Goal: Information Seeking & Learning: Compare options

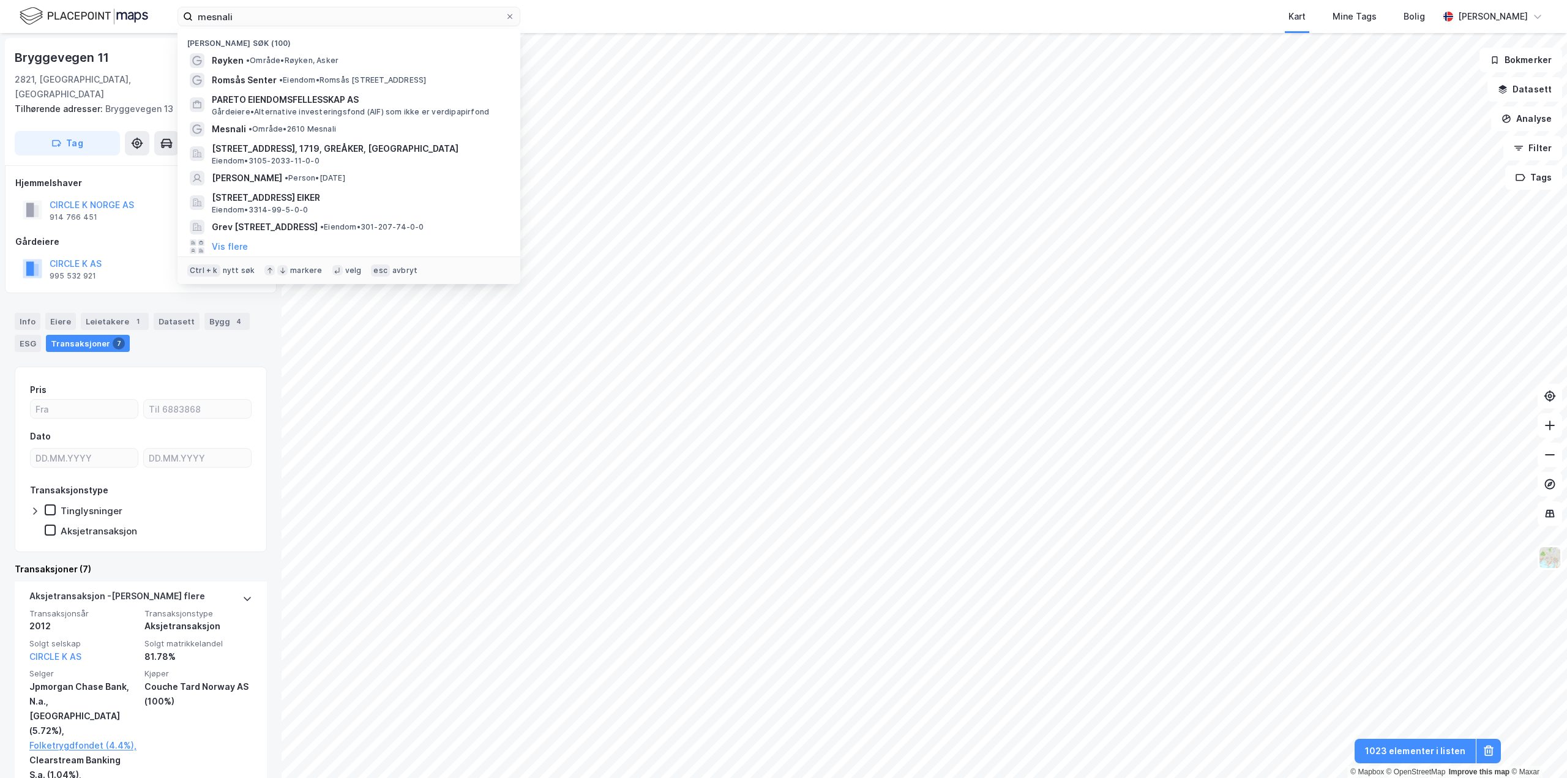
click at [258, 17] on input "mesnali" at bounding box center [349, 16] width 312 height 18
type input "stovner sentrum"
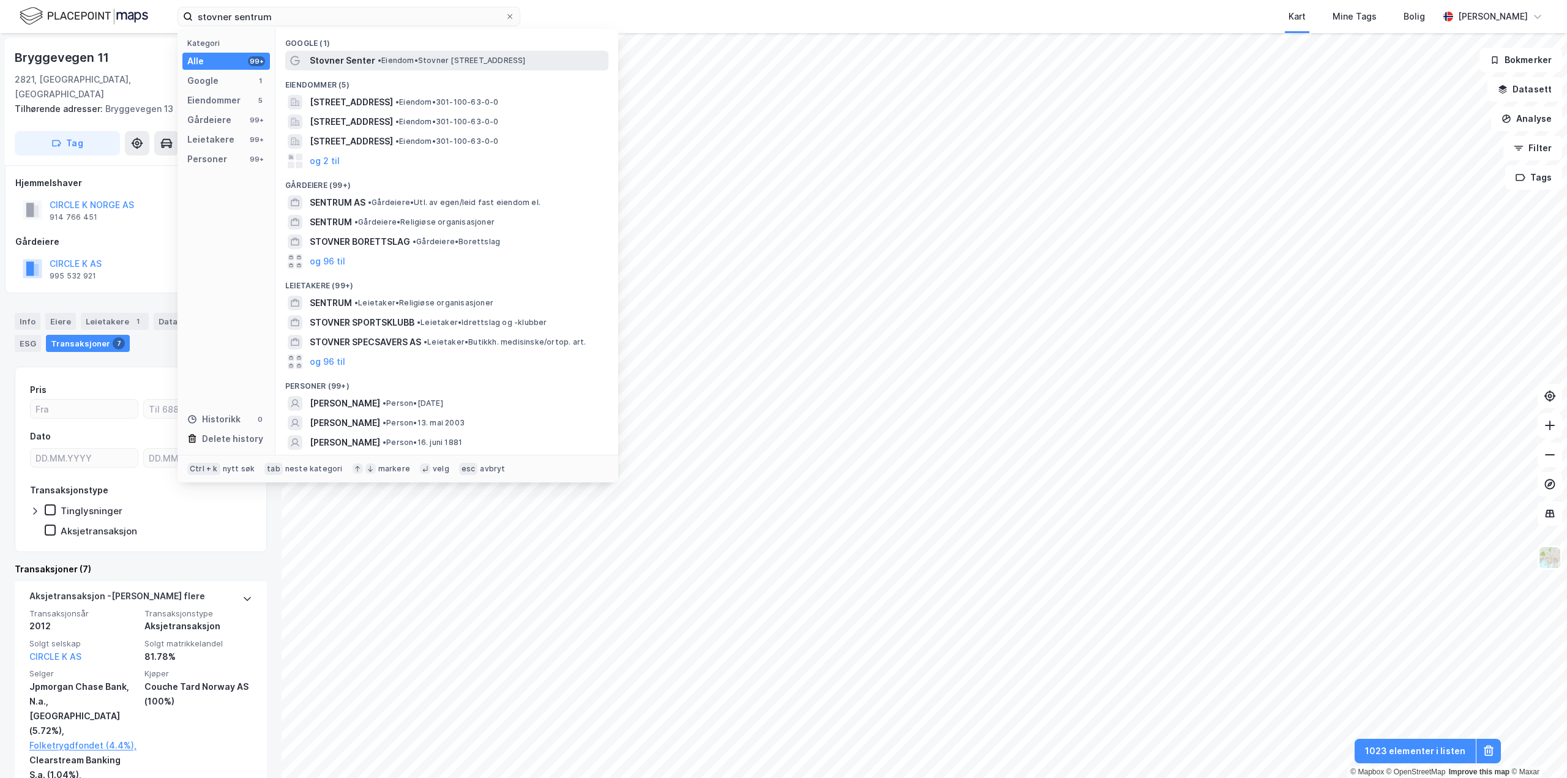
click at [378, 62] on span "•" at bounding box center [380, 60] width 4 height 9
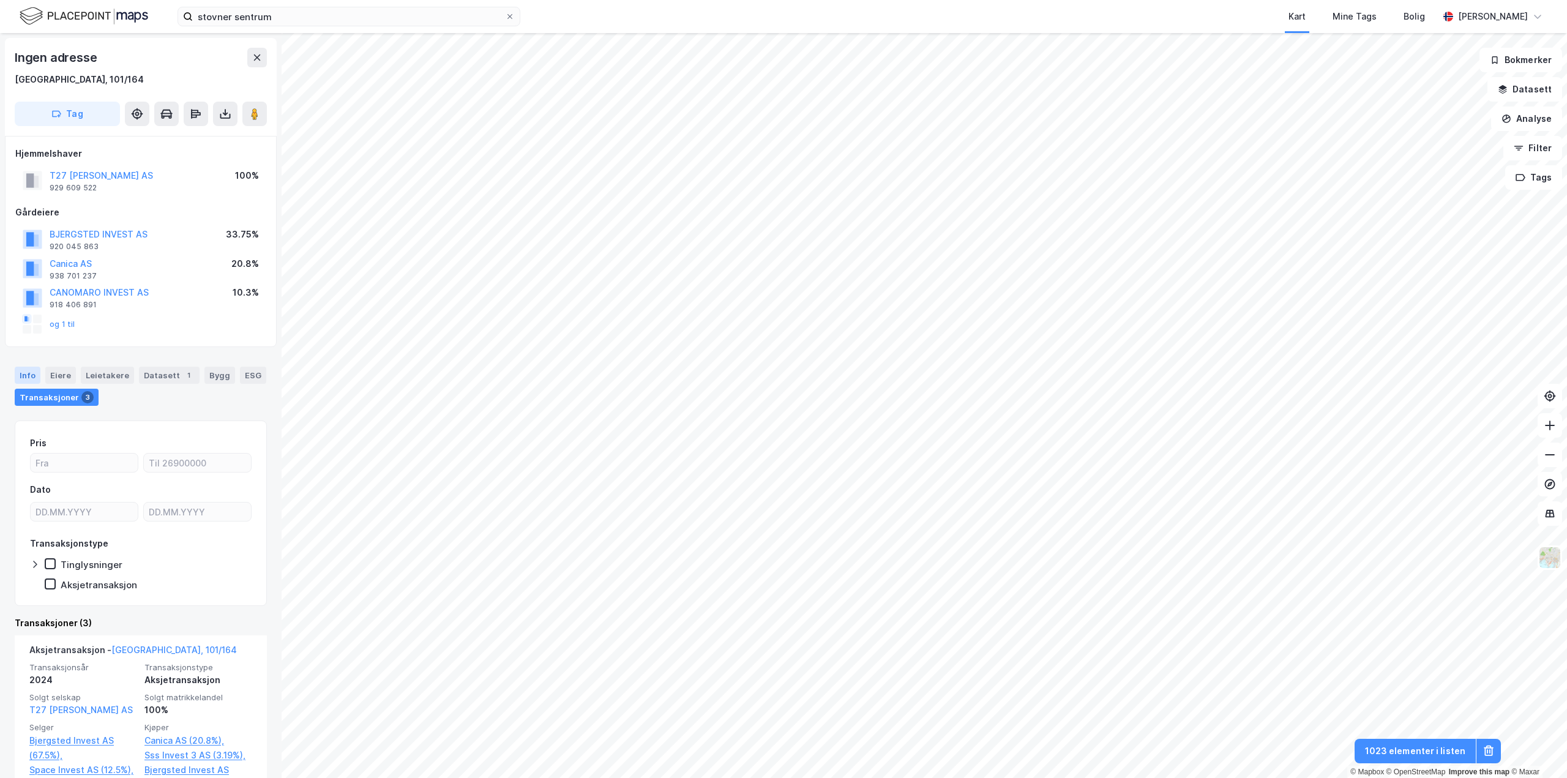
click at [26, 375] on div "Info" at bounding box center [28, 375] width 26 height 17
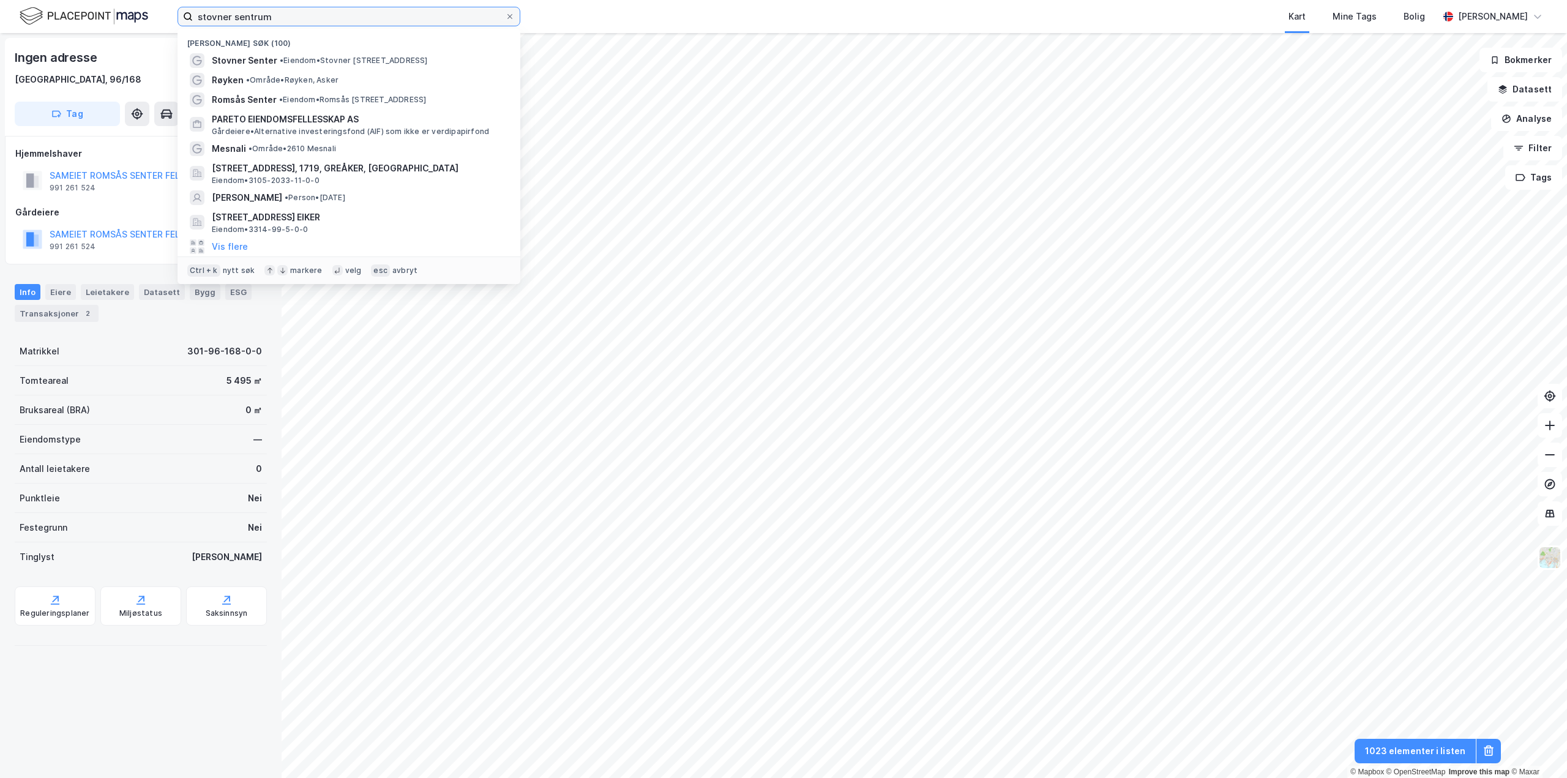
click at [362, 21] on input "stovner sentrum" at bounding box center [349, 16] width 312 height 18
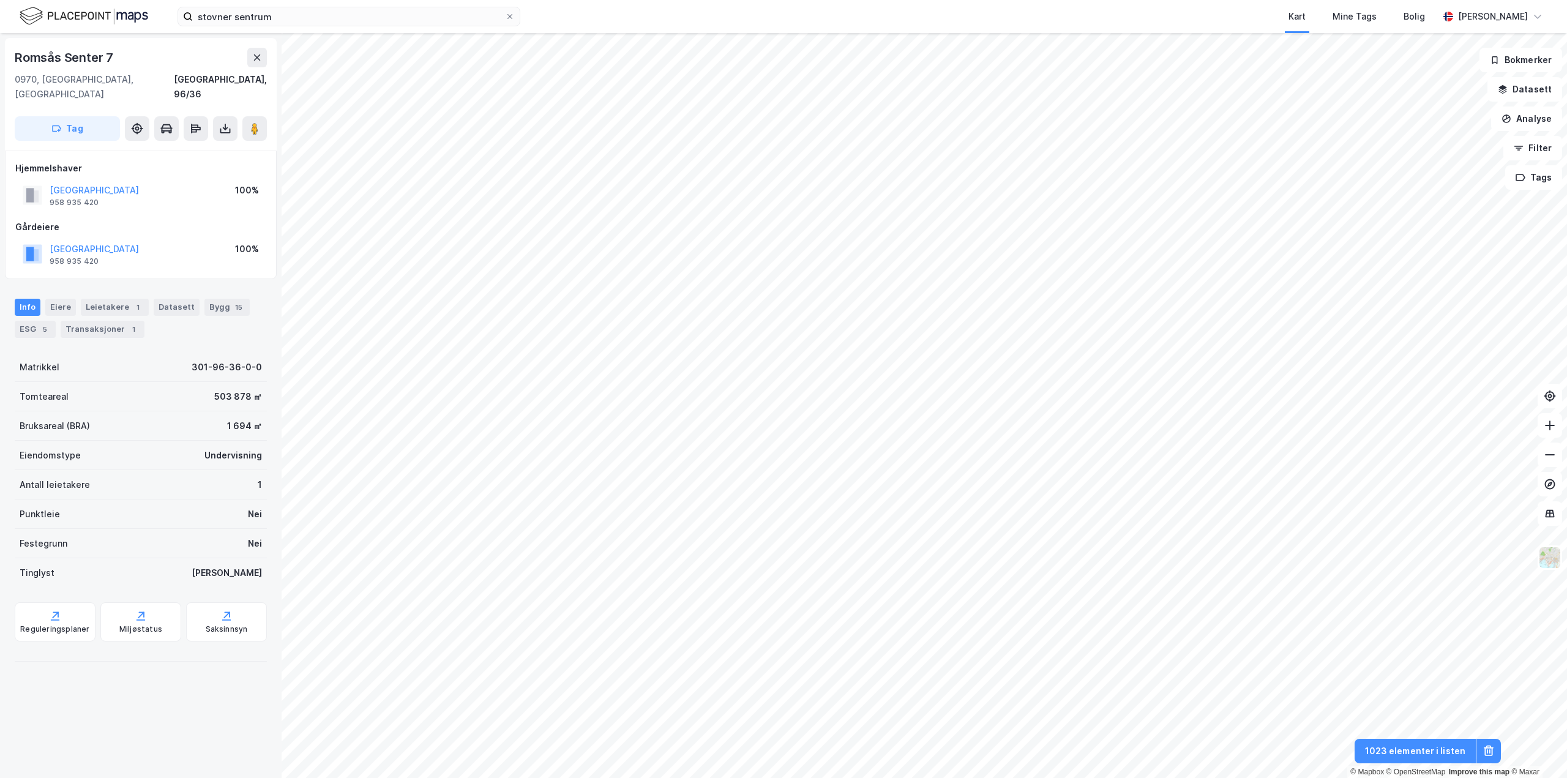
click at [852, 778] on html "stovner sentrum Kart Mine Tags Bolig [PERSON_NAME] © Mapbox © OpenStreetMap Imp…" at bounding box center [783, 389] width 1567 height 778
click at [831, 778] on html "stovner sentrum Kart Mine Tags Bolig [PERSON_NAME] © Mapbox © OpenStreetMap Imp…" at bounding box center [783, 389] width 1567 height 778
click at [893, 778] on html "stovner sentrum Kart Mine Tags Bolig [PERSON_NAME] © Mapbox © OpenStreetMap Imp…" at bounding box center [783, 389] width 1567 height 778
click at [119, 321] on div "Transaksjoner 5" at bounding box center [103, 329] width 84 height 17
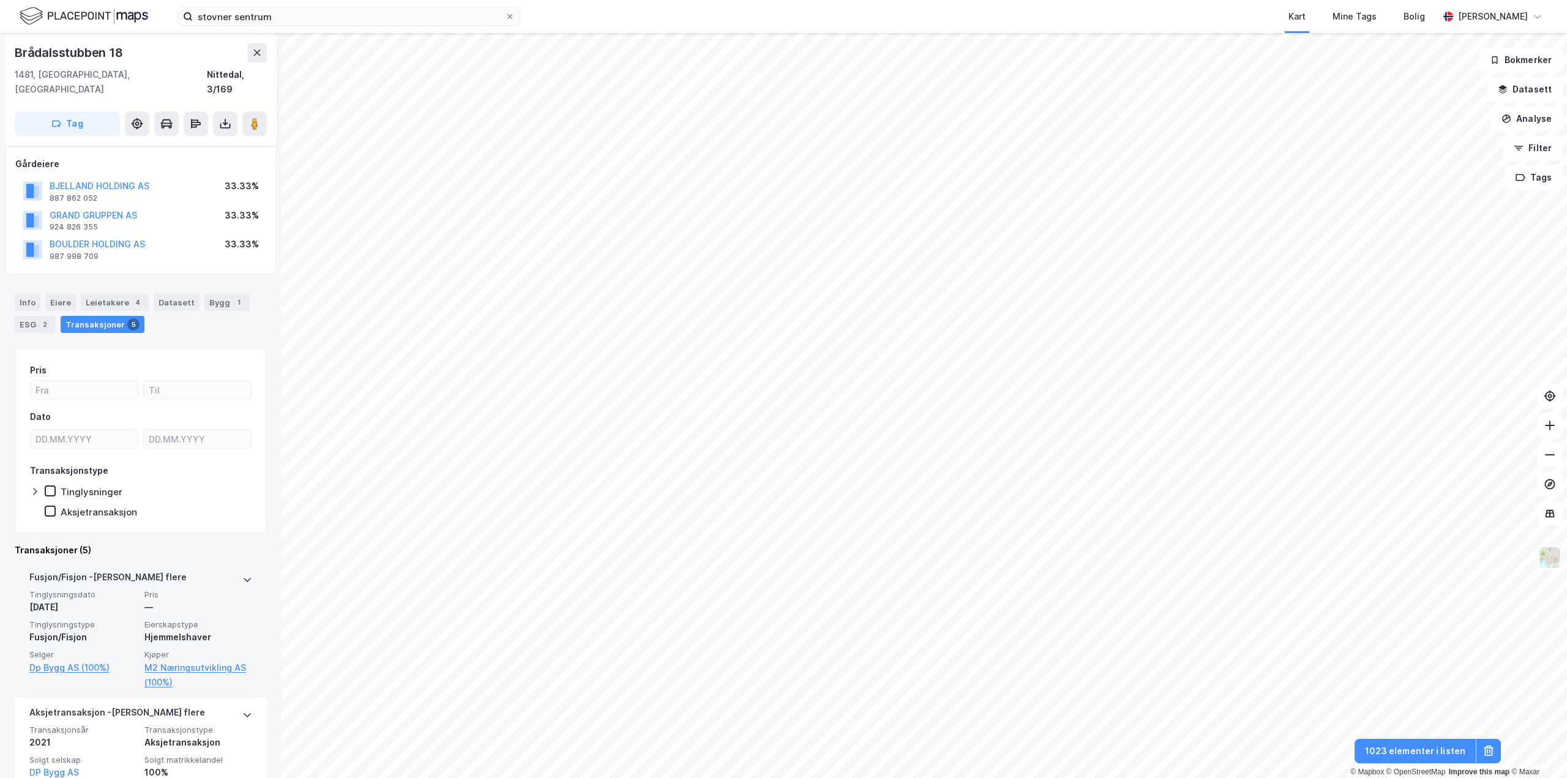
scroll to position [61, 0]
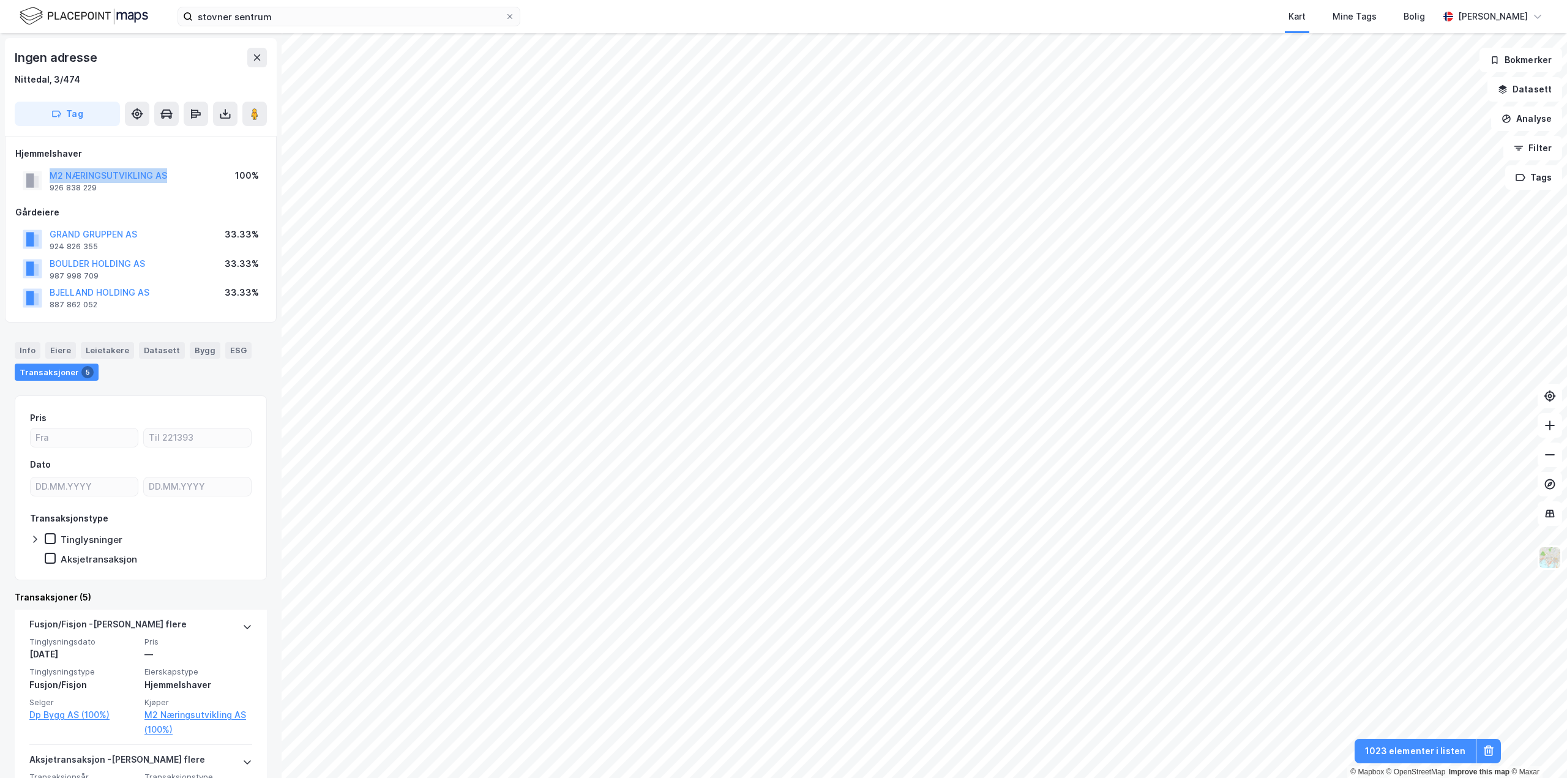
drag, startPoint x: 170, startPoint y: 176, endPoint x: 43, endPoint y: 175, distance: 126.8
click at [43, 175] on div "M2 NÆRINGSUTVIKLING AS 926 838 229 100%" at bounding box center [140, 180] width 251 height 29
copy button "M2 NÆRINGSUTVIKLING AS"
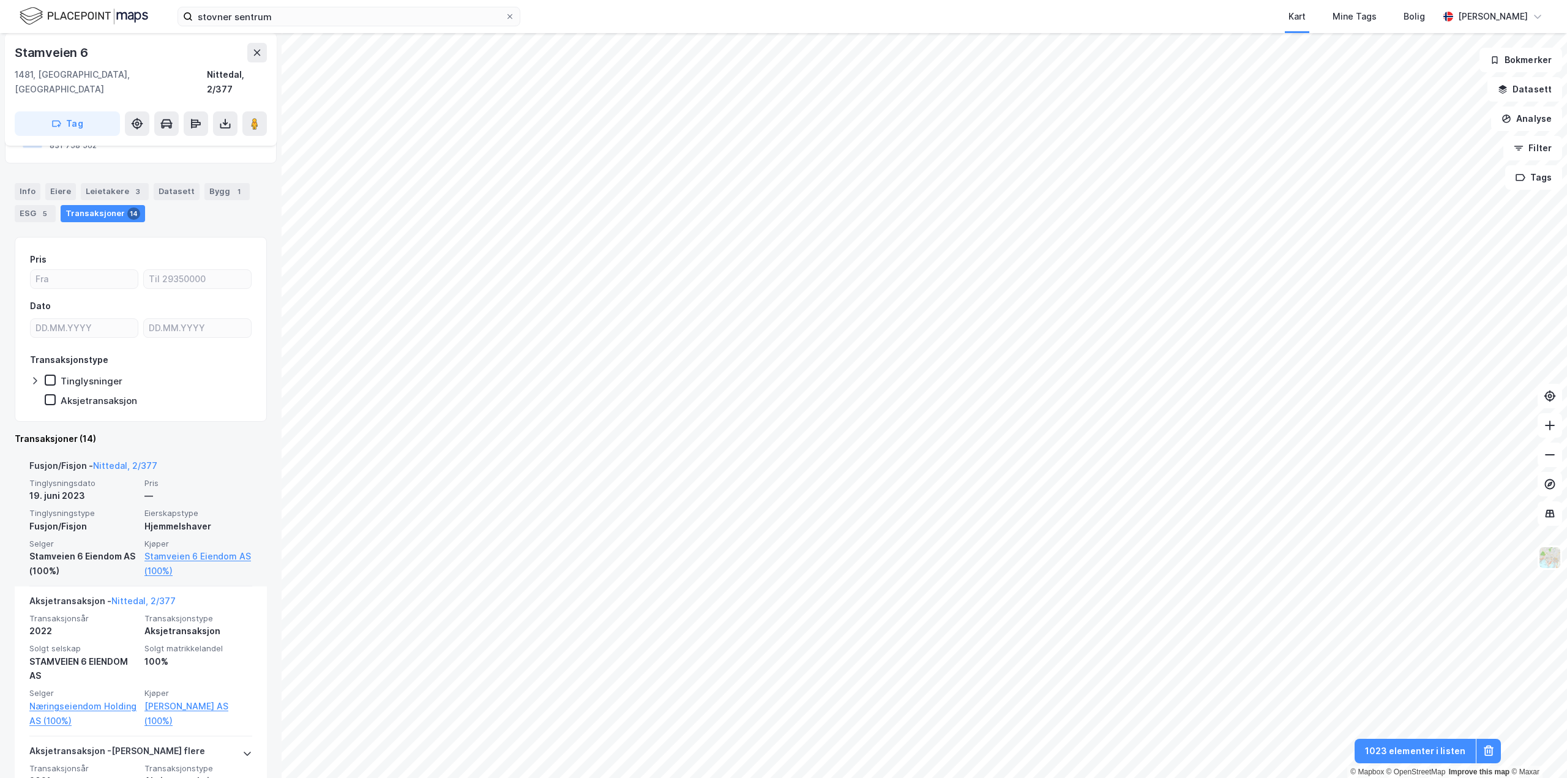
scroll to position [122, 0]
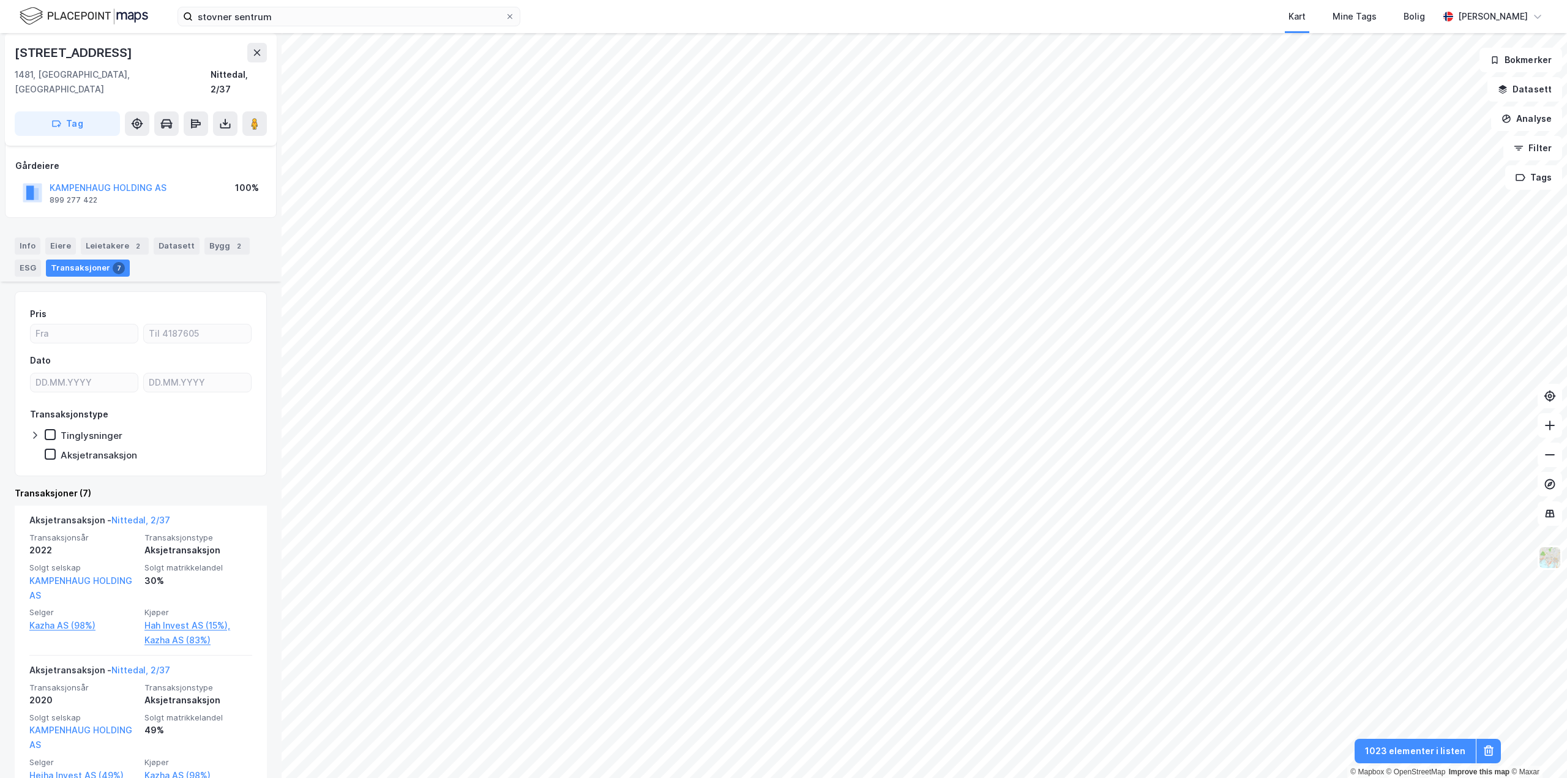
scroll to position [367, 0]
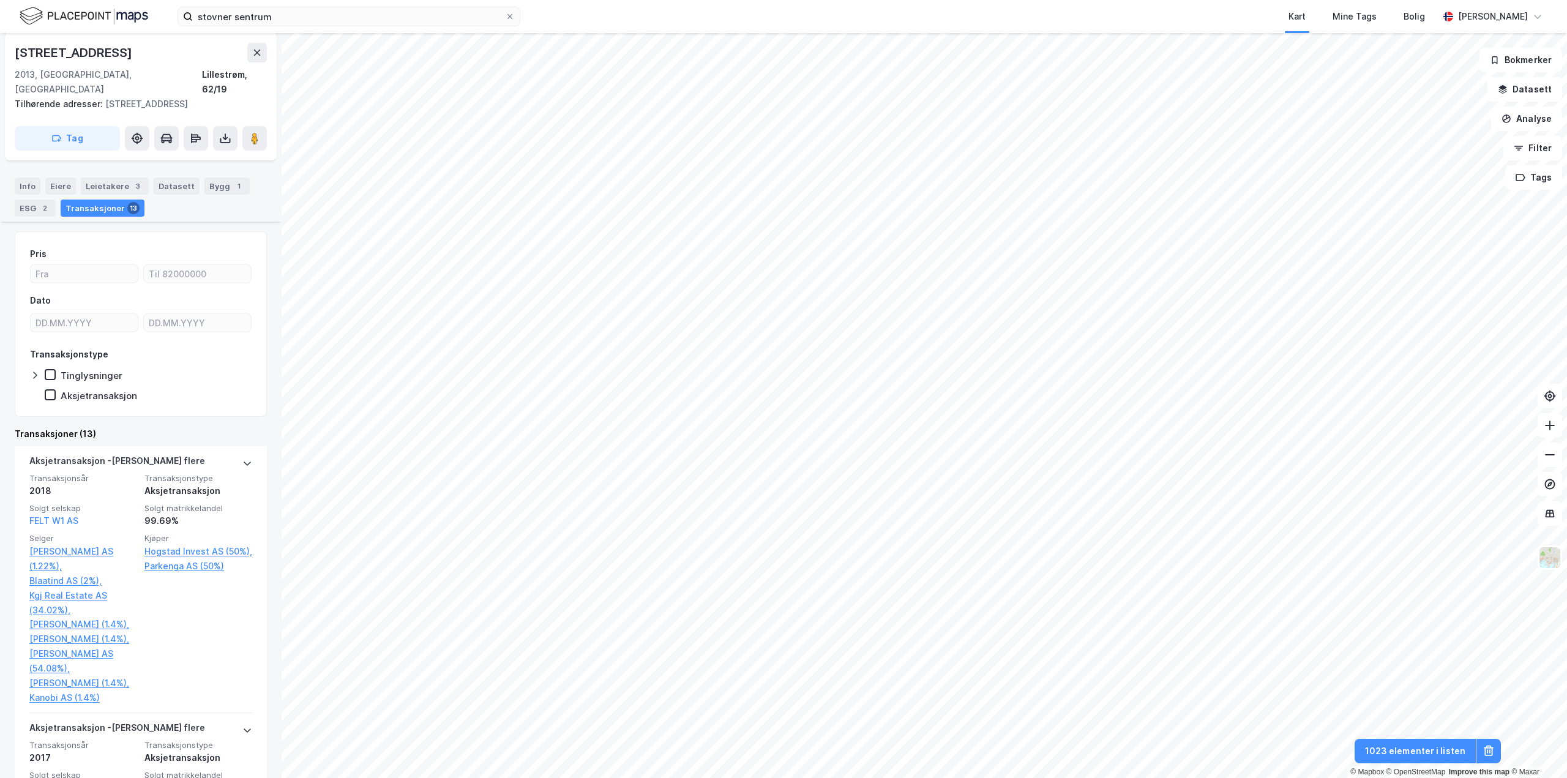
scroll to position [184, 0]
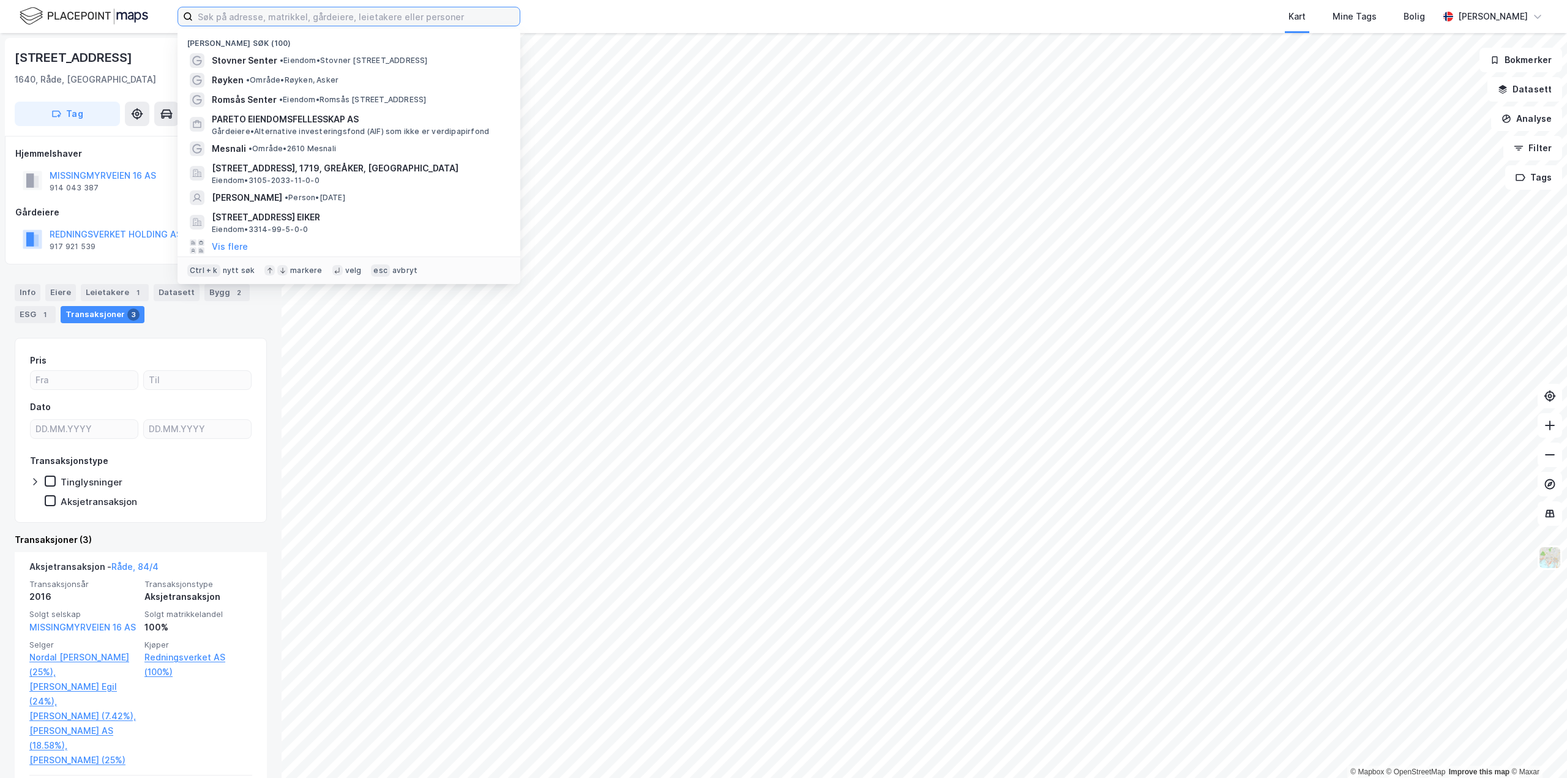
click at [400, 20] on input at bounding box center [356, 16] width 327 height 18
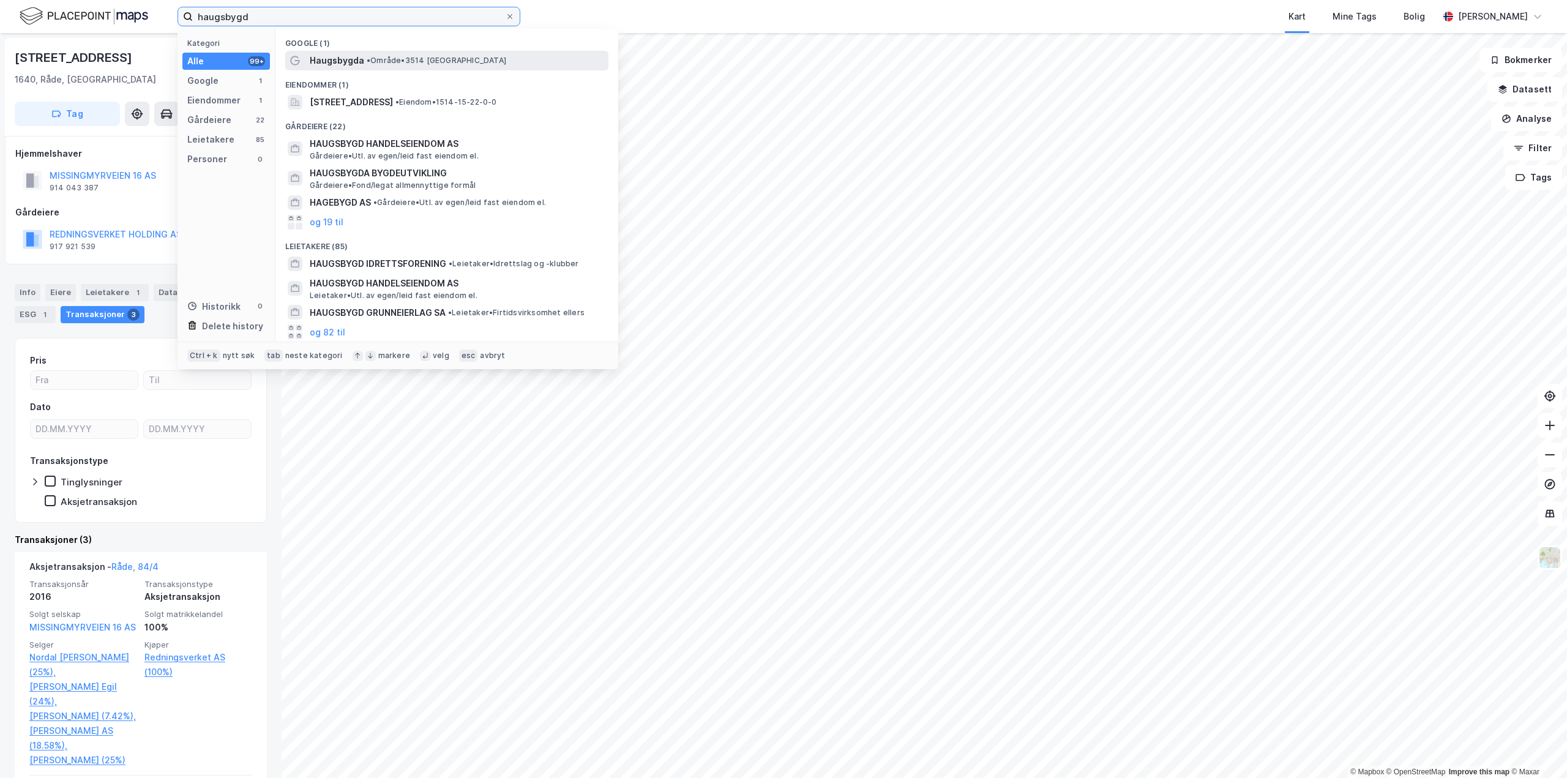
type input "haugsbygd"
click at [407, 56] on span "• Område • 3514 Haugsbygda" at bounding box center [437, 61] width 140 height 10
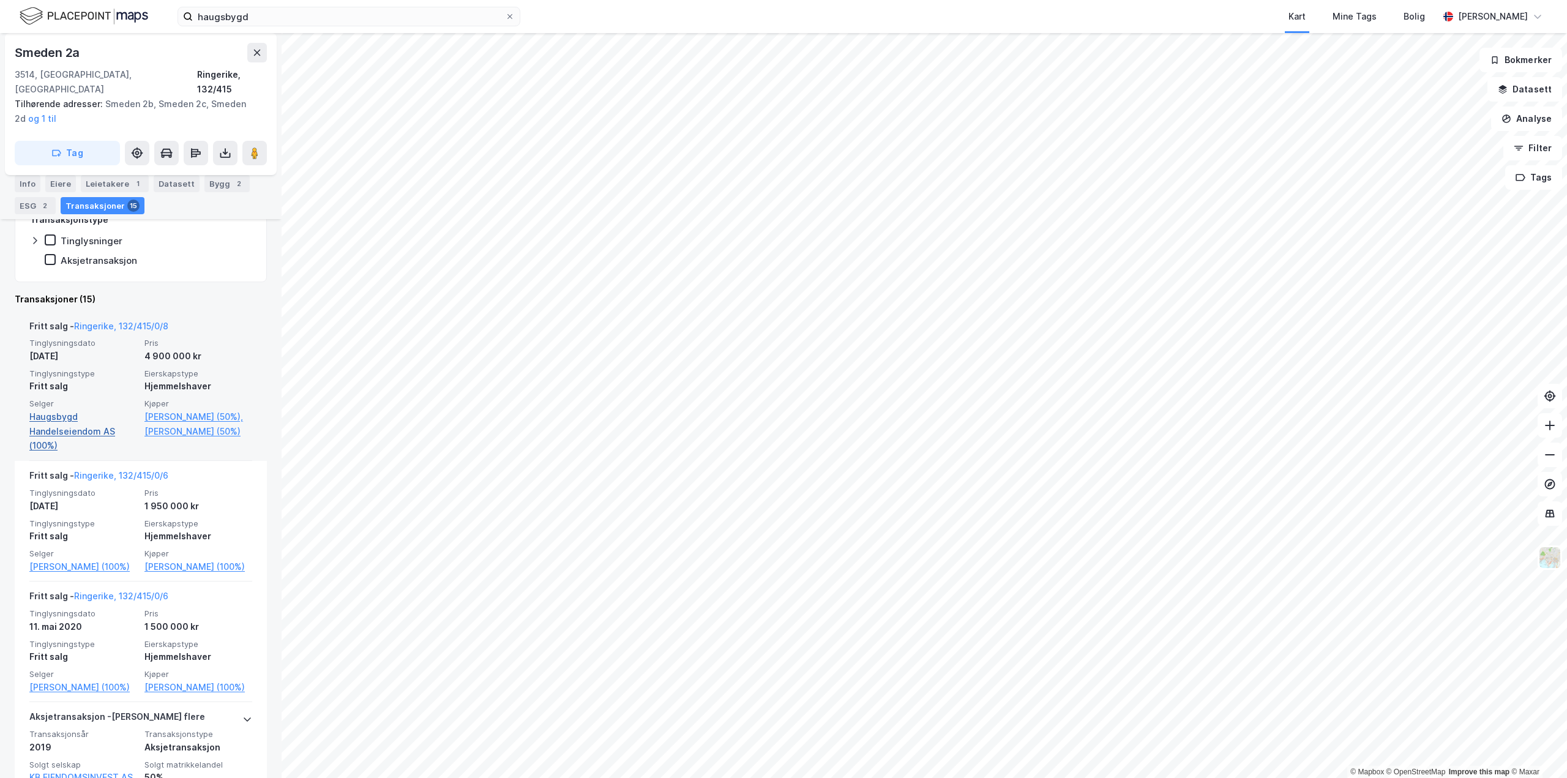
scroll to position [367, 0]
drag, startPoint x: 23, startPoint y: 401, endPoint x: 130, endPoint y: 421, distance: 109.0
click at [126, 419] on div "Fritt salg - Ringerike, 132/415/0/8 Tinglysningsdato 28. aug. 2025 Pris 4 900 0…" at bounding box center [141, 387] width 252 height 150
copy link "Haugsbygd Handelseiendom AS"
